Goal: Task Accomplishment & Management: Manage account settings

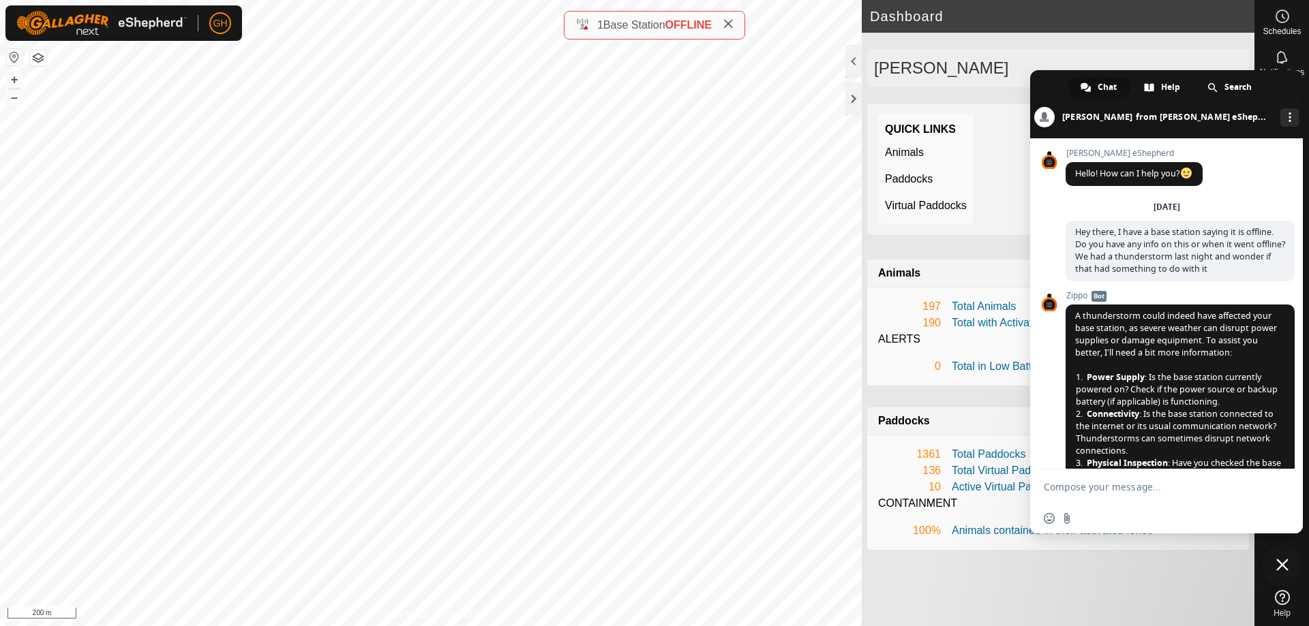
scroll to position [1032, 0]
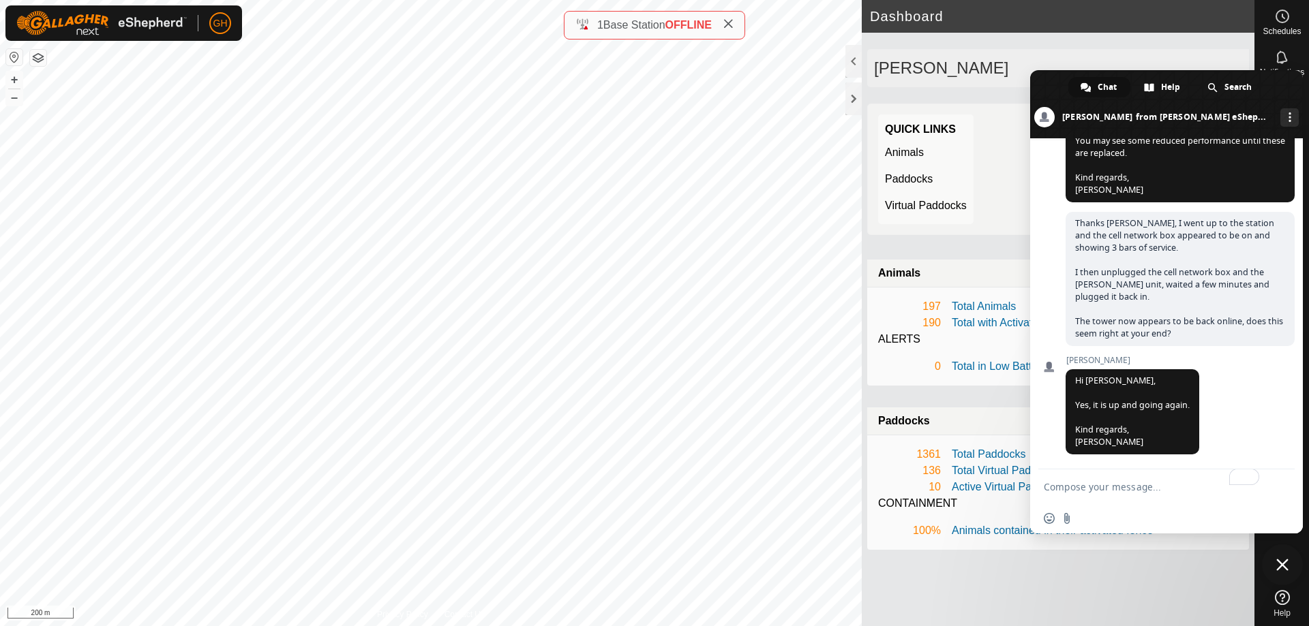
click at [1279, 559] on span "Close chat" at bounding box center [1282, 565] width 12 height 12
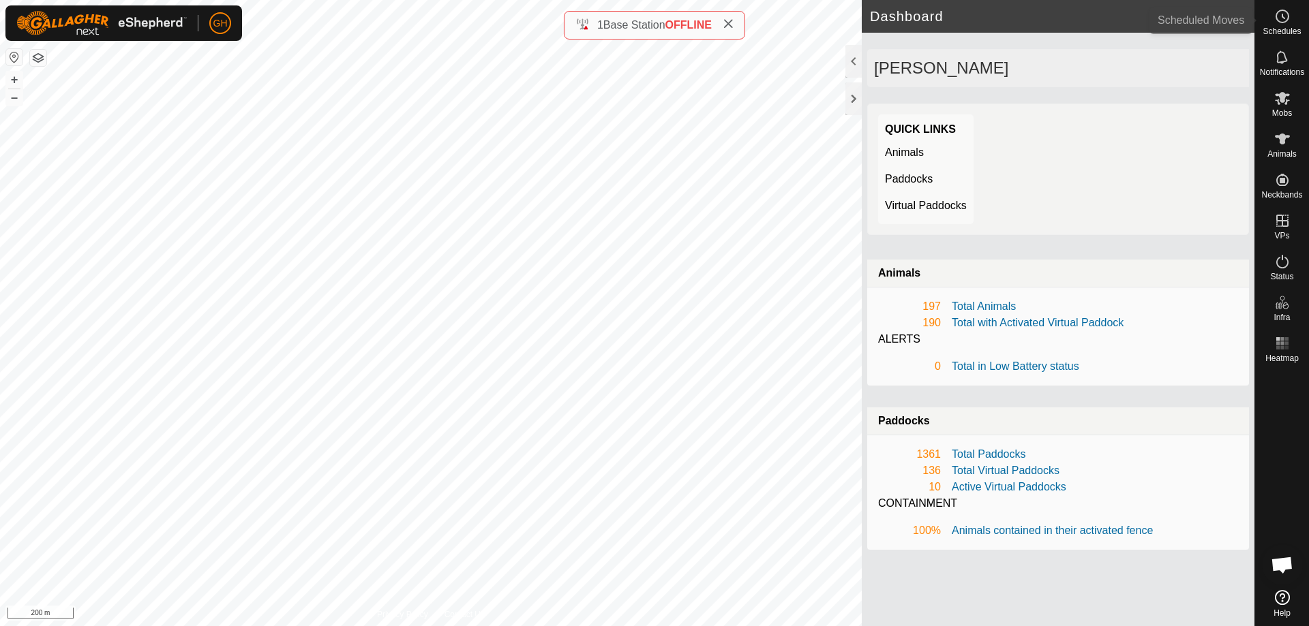
click at [1271, 23] on es-schedule-vp-svg-icon at bounding box center [1282, 16] width 25 height 22
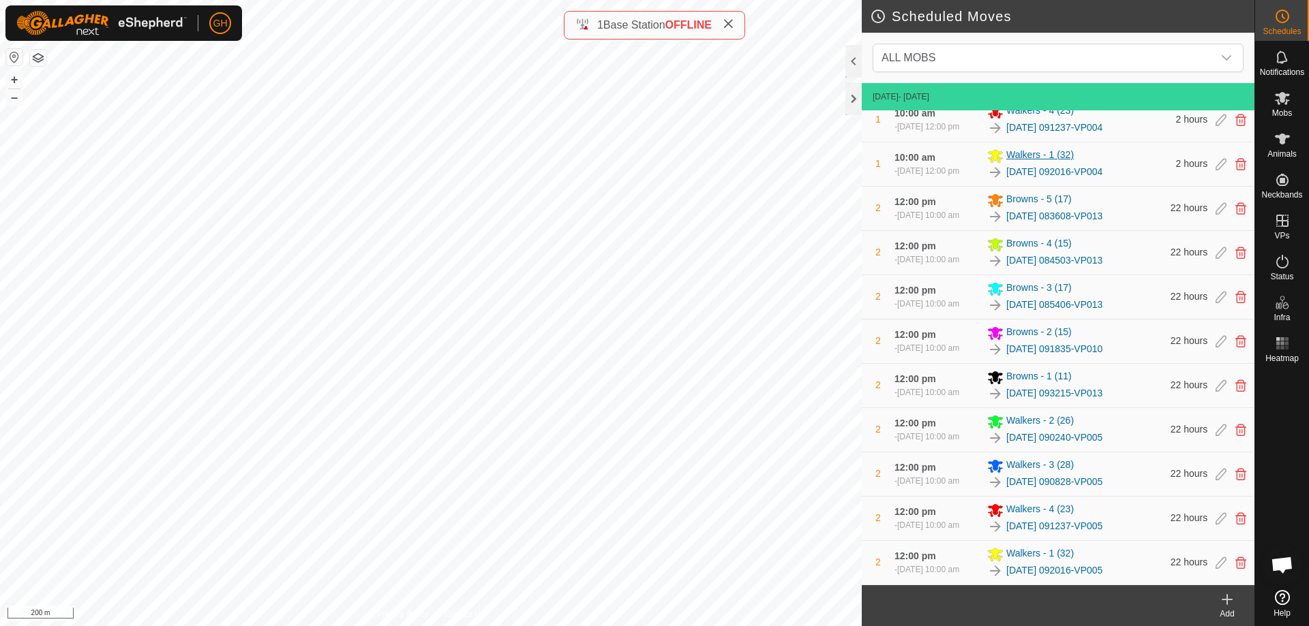
scroll to position [869, 0]
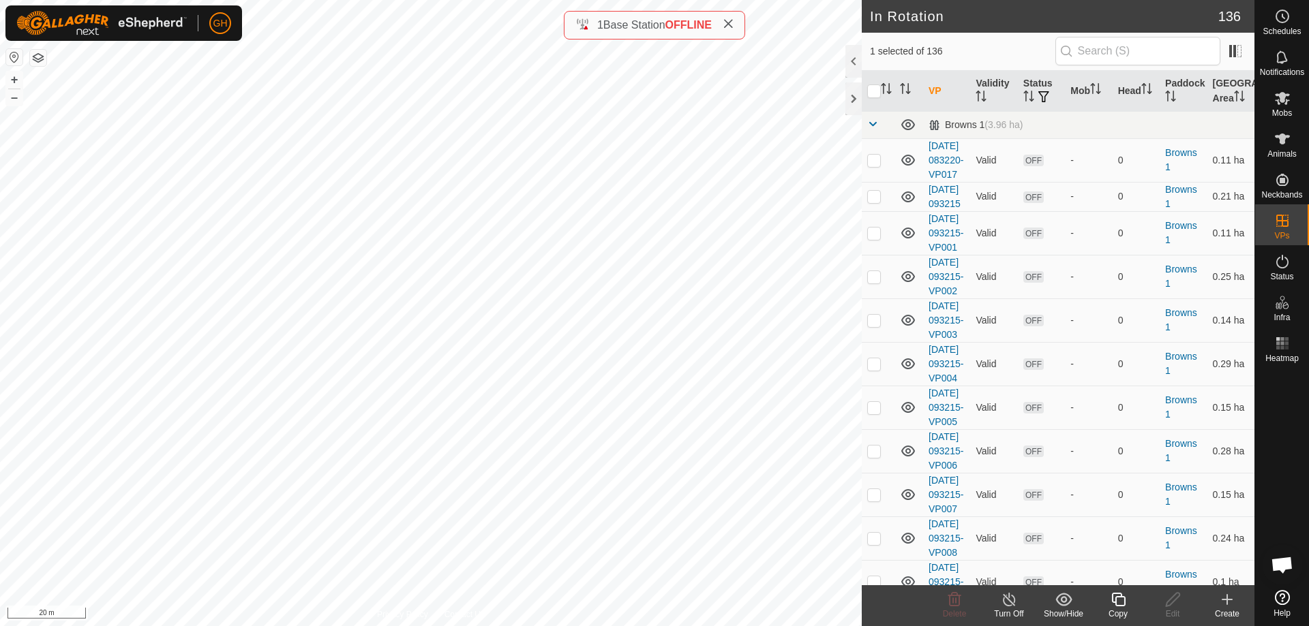
click at [1114, 603] on icon at bounding box center [1118, 600] width 14 height 14
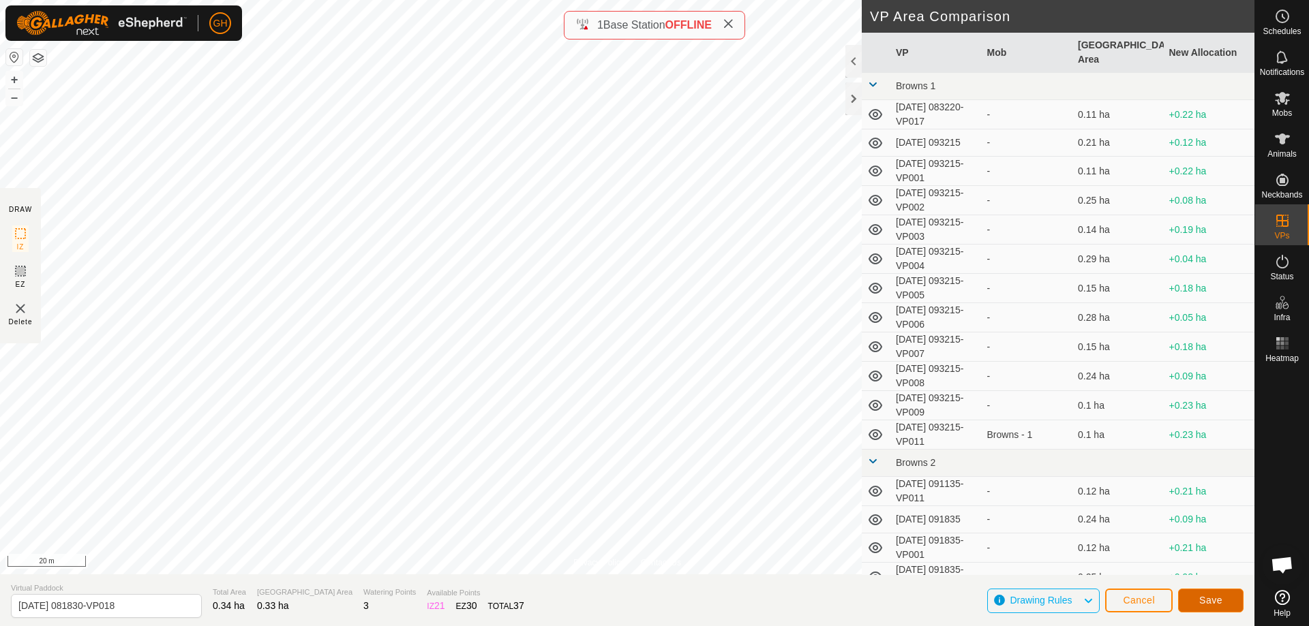
click at [1204, 590] on button "Save" at bounding box center [1210, 601] width 65 height 24
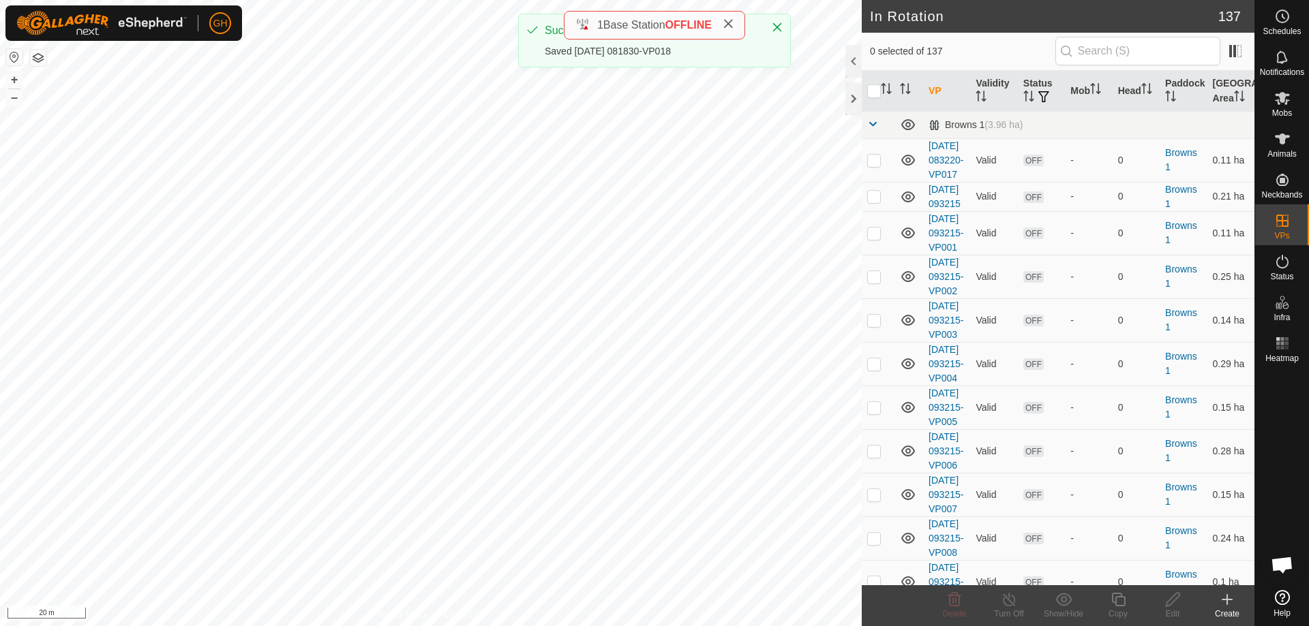
checkbox input "true"
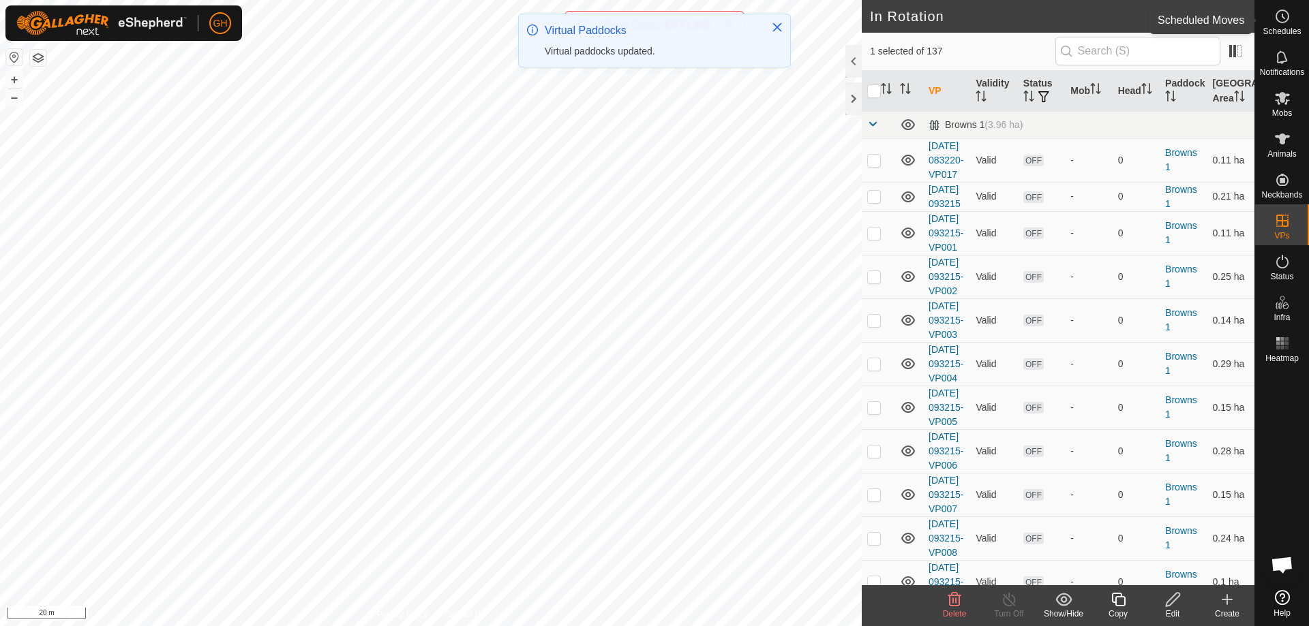
click at [1278, 21] on circle at bounding box center [1282, 16] width 12 height 12
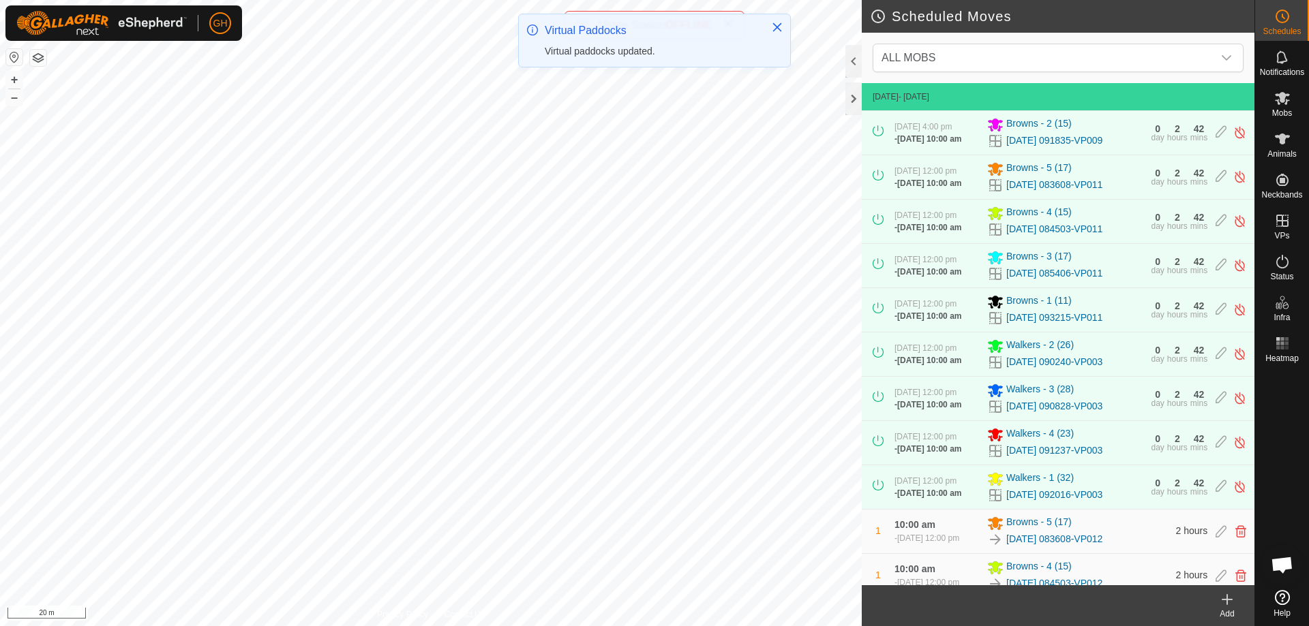
click at [1226, 607] on icon at bounding box center [1227, 600] width 16 height 16
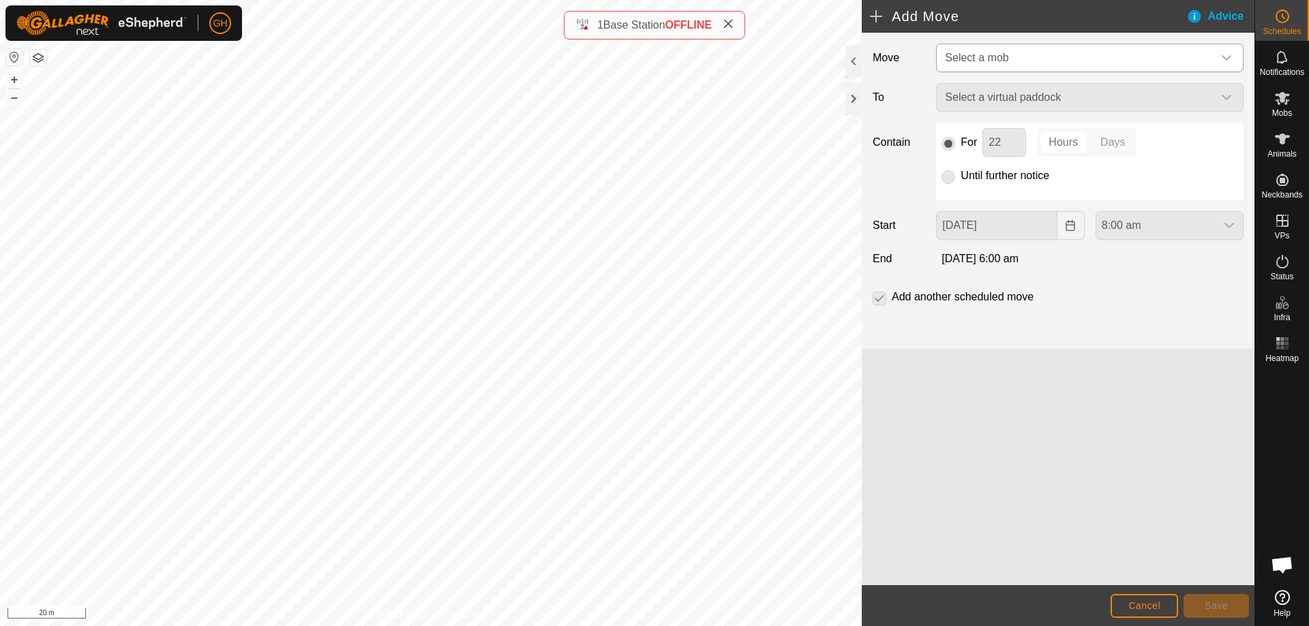
click at [1039, 60] on span "Select a mob" at bounding box center [1075, 57] width 273 height 27
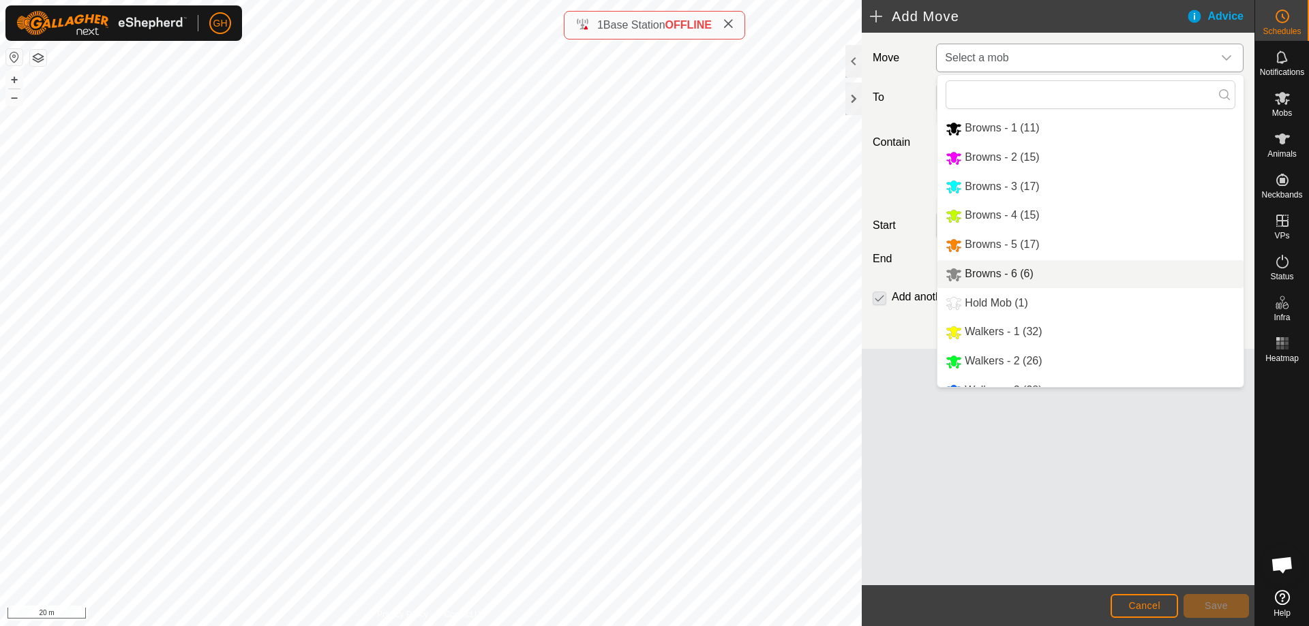
click at [1003, 273] on li "Browns - 6 (6)" at bounding box center [1090, 274] width 306 height 28
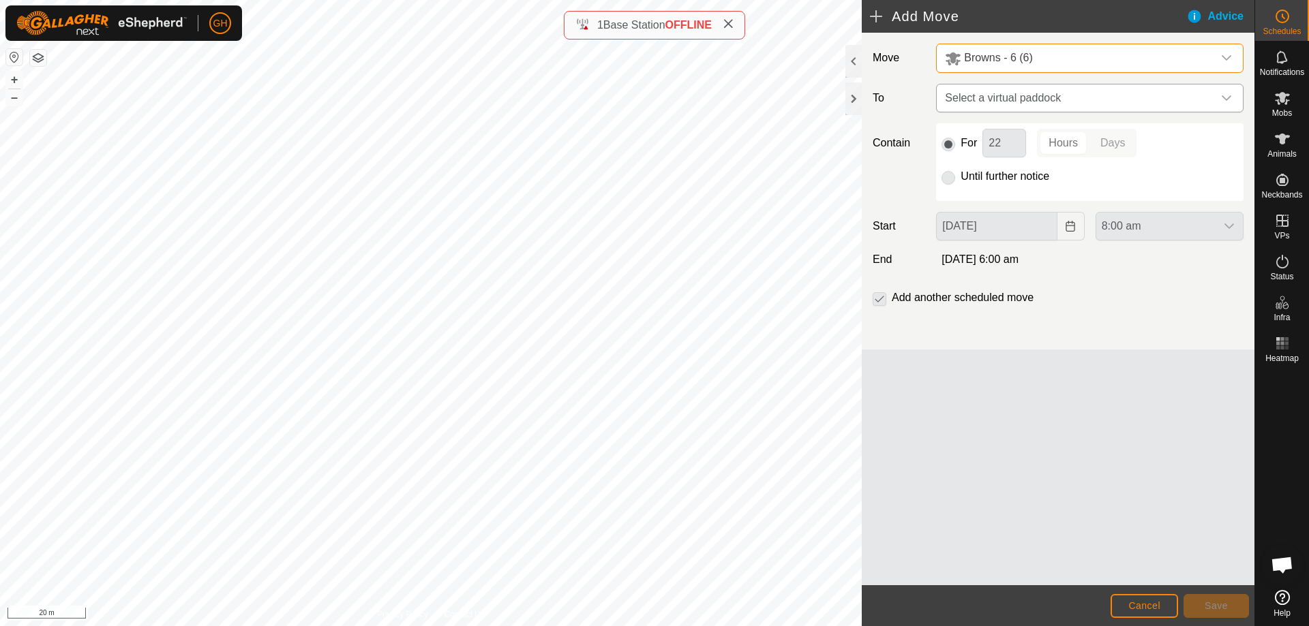
click at [1040, 86] on span "Select a virtual paddock" at bounding box center [1075, 98] width 273 height 27
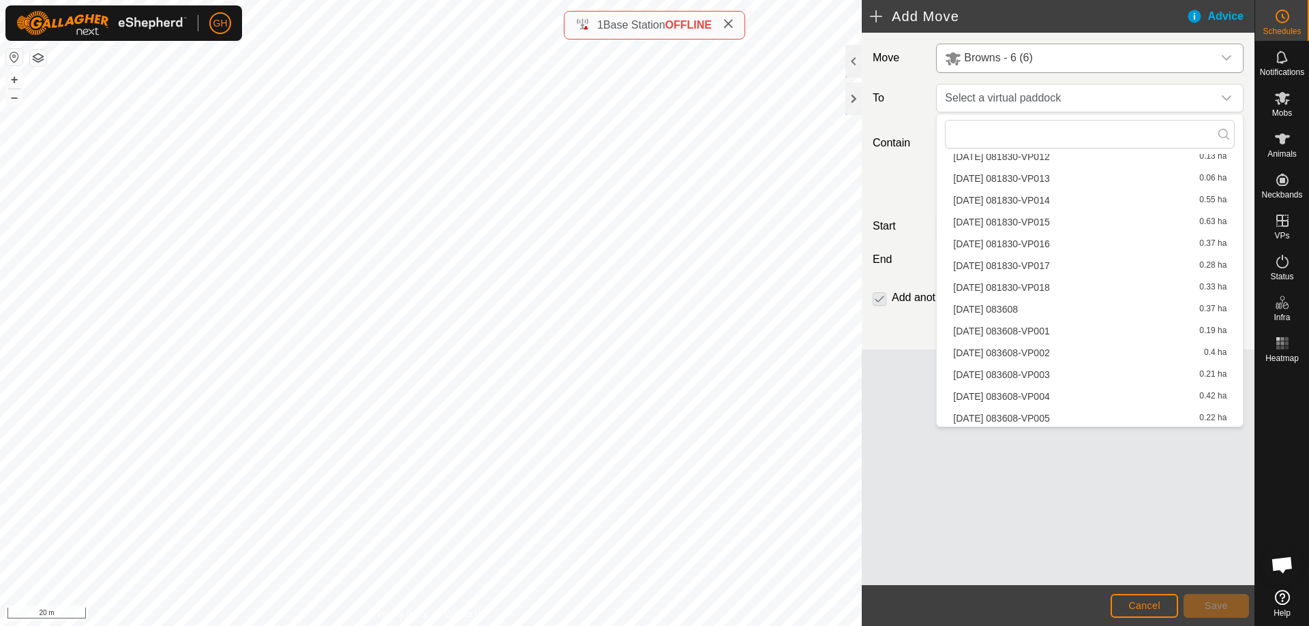
scroll to position [1670, 0]
click at [1044, 288] on li "[DATE] 081830-VP018 0.33 ha" at bounding box center [1090, 287] width 290 height 20
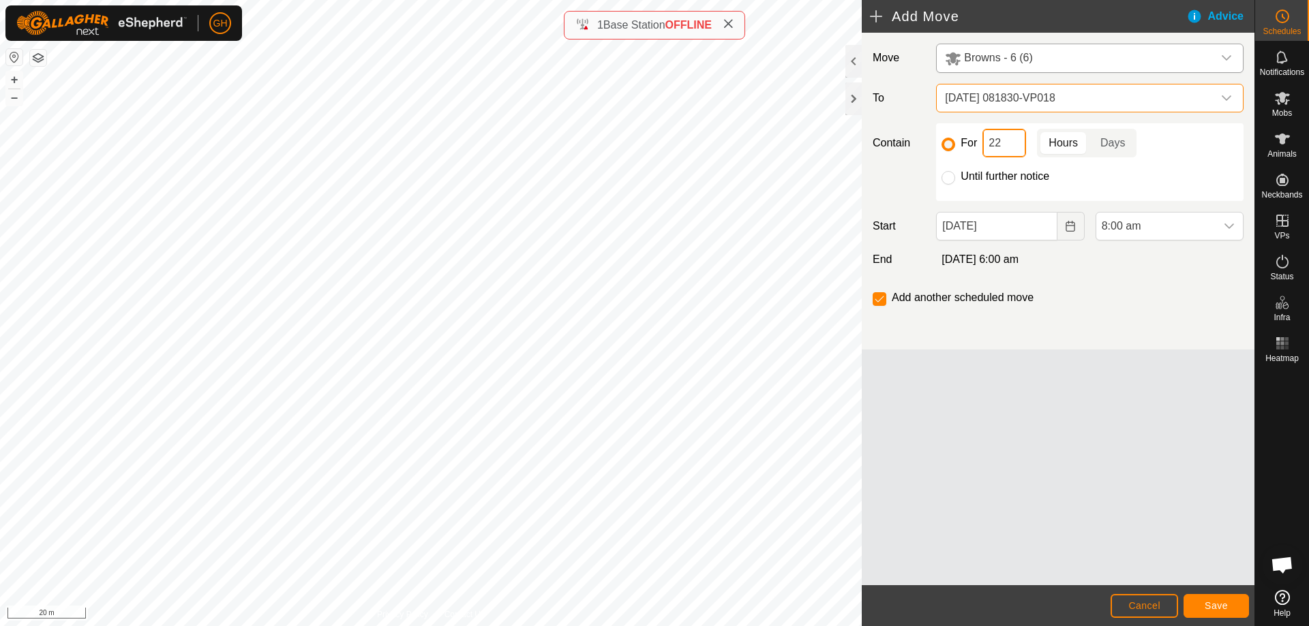
click at [1012, 137] on input "22" at bounding box center [1004, 143] width 44 height 29
click at [1213, 226] on span "8:00 am" at bounding box center [1155, 226] width 119 height 27
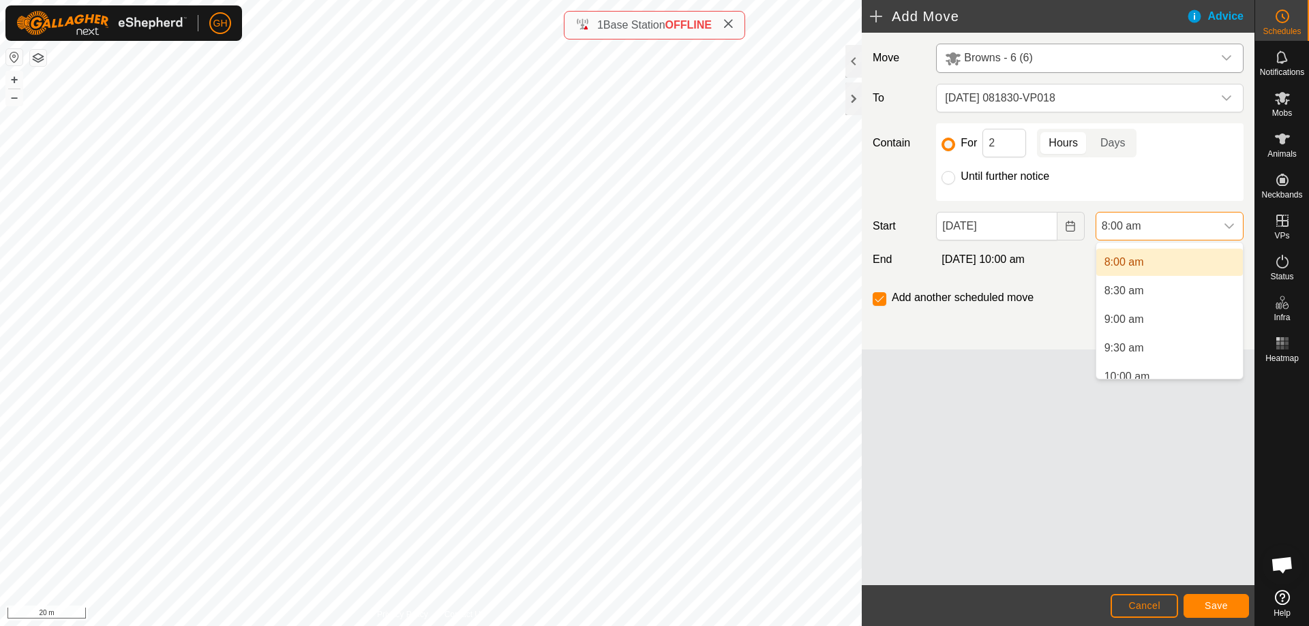
scroll to position [485, 0]
click at [1168, 346] on li "10:00 am" at bounding box center [1169, 343] width 147 height 27
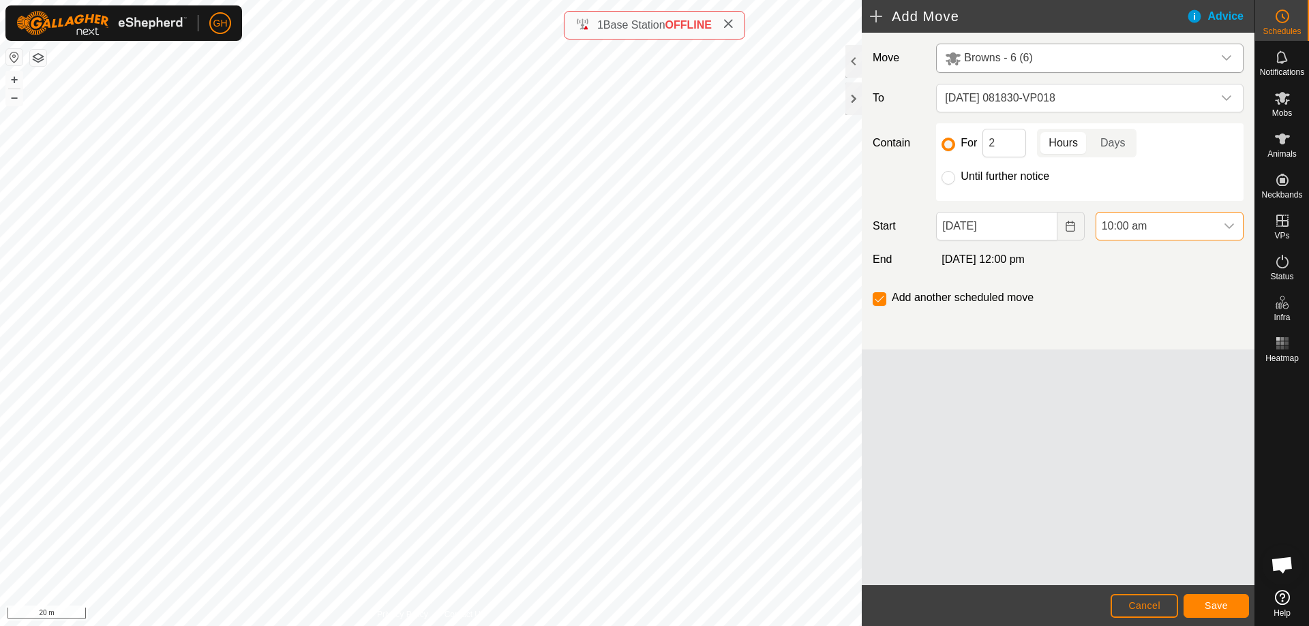
scroll to position [458, 0]
click at [1215, 599] on button "Save" at bounding box center [1215, 606] width 65 height 24
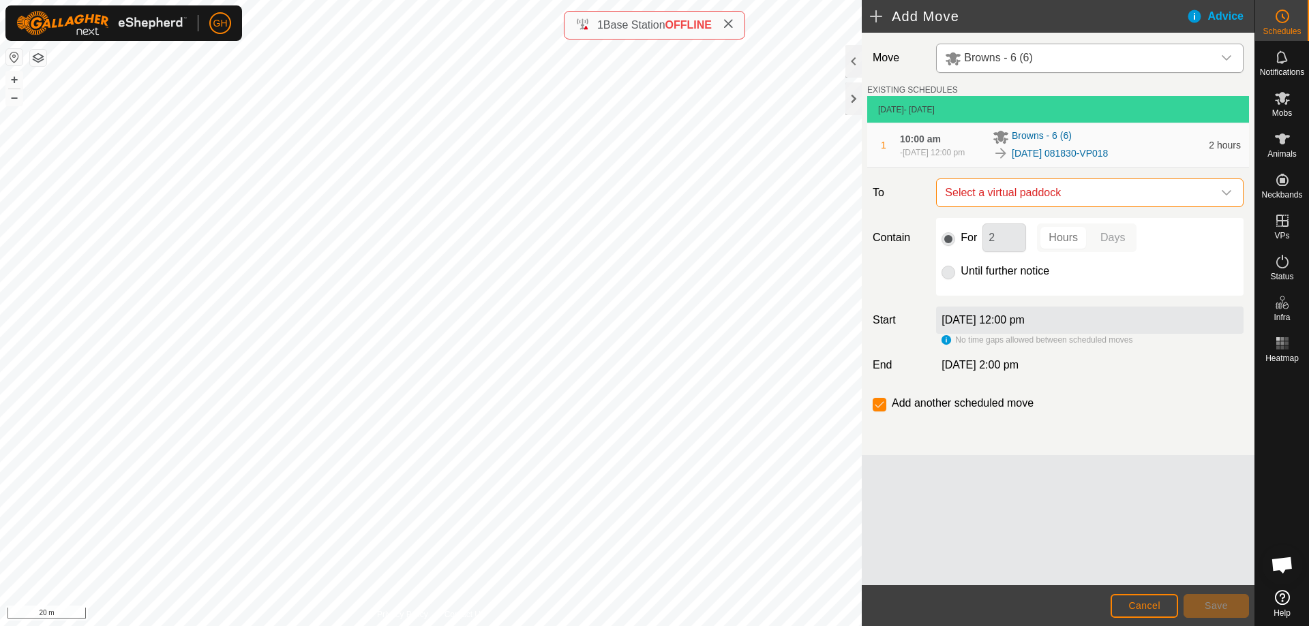
click at [1088, 200] on span "Select a virtual paddock" at bounding box center [1075, 192] width 273 height 27
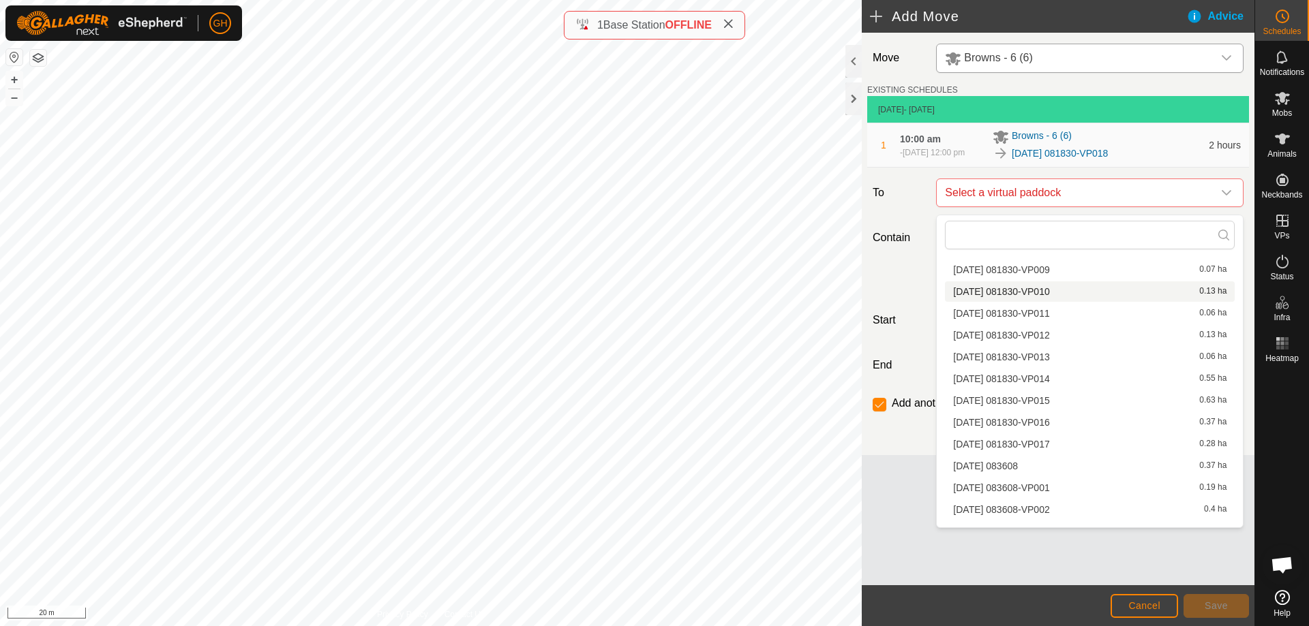
scroll to position [1568, 0]
click at [1059, 339] on li "[DATE] 081830-VP011 0.06 ha" at bounding box center [1090, 337] width 290 height 20
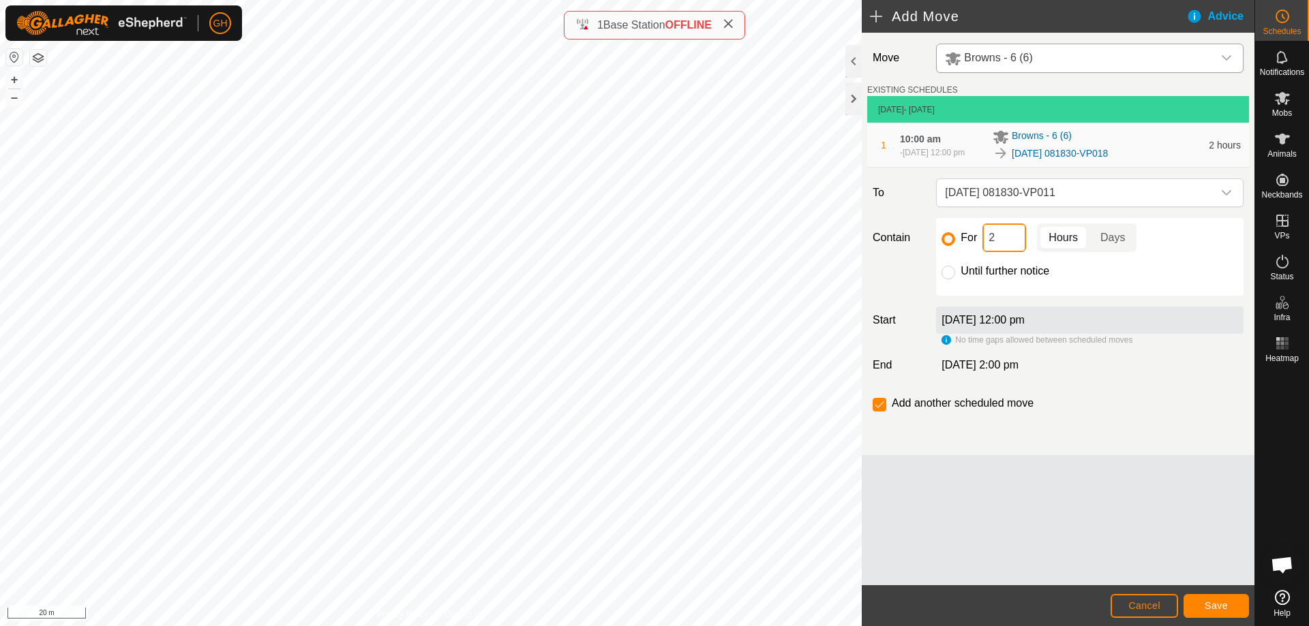
click at [1017, 245] on input "2" at bounding box center [1004, 238] width 44 height 29
type input "22"
click at [1238, 607] on button "Save" at bounding box center [1215, 606] width 65 height 24
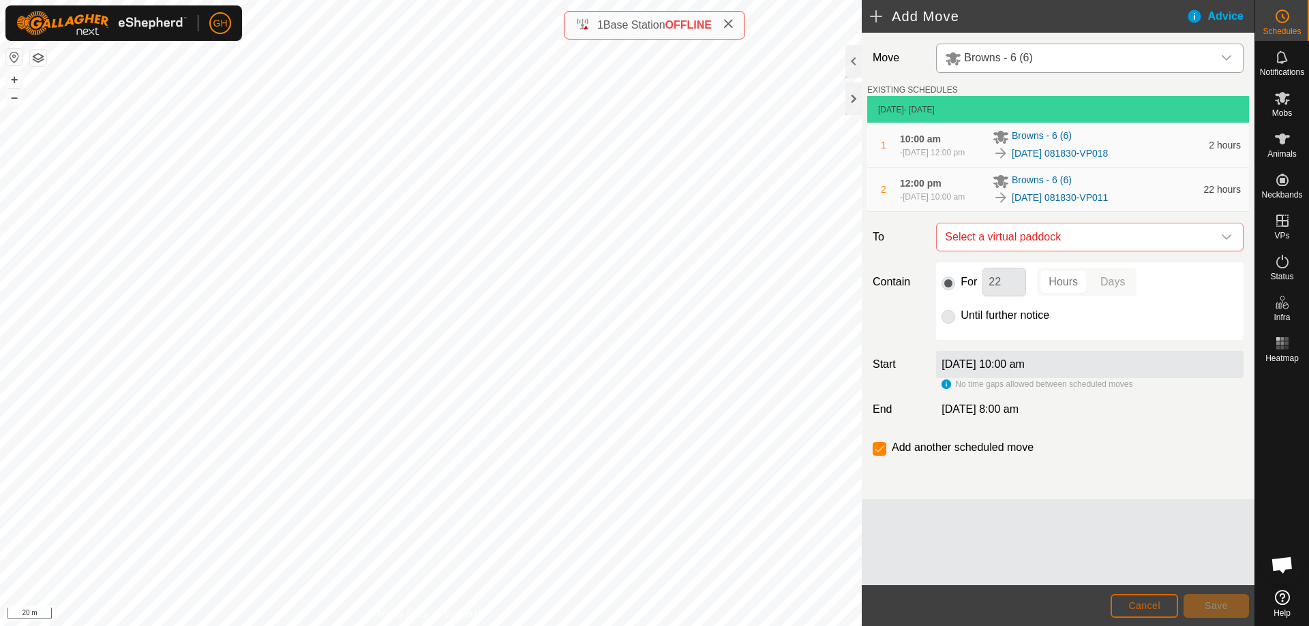
click at [1157, 610] on span "Cancel" at bounding box center [1144, 606] width 32 height 11
